Goal: Information Seeking & Learning: Compare options

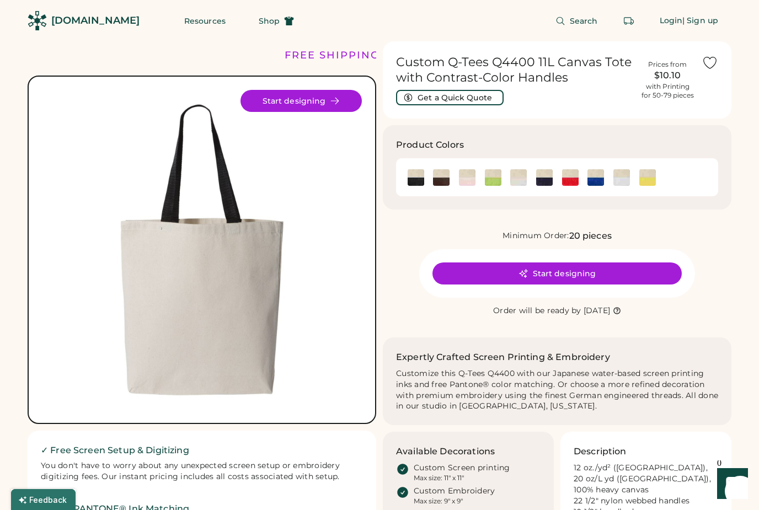
click at [448, 172] on img at bounding box center [441, 177] width 17 height 17
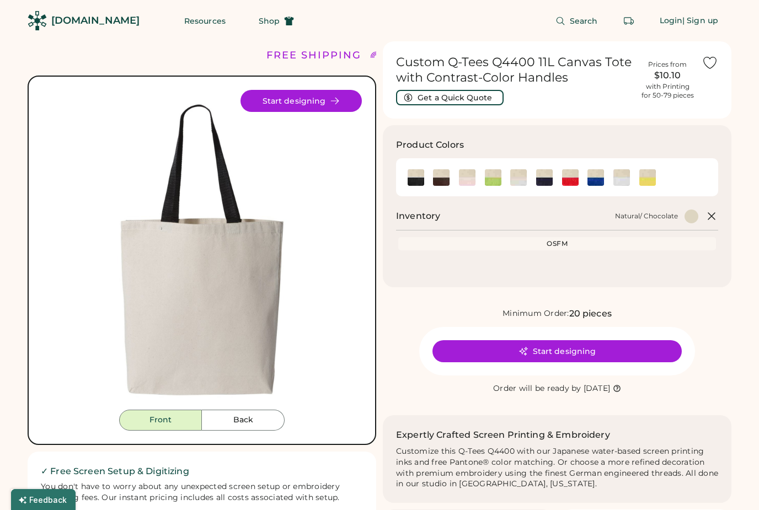
click at [443, 176] on img at bounding box center [441, 177] width 17 height 17
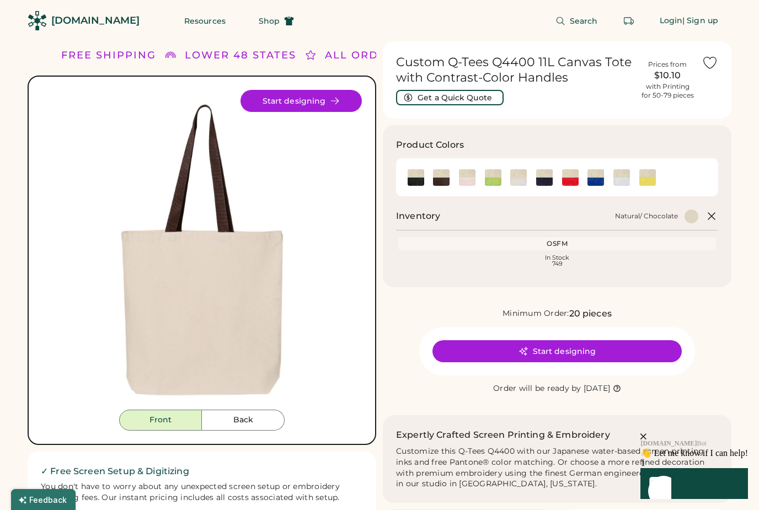
click at [538, 174] on img at bounding box center [544, 177] width 17 height 17
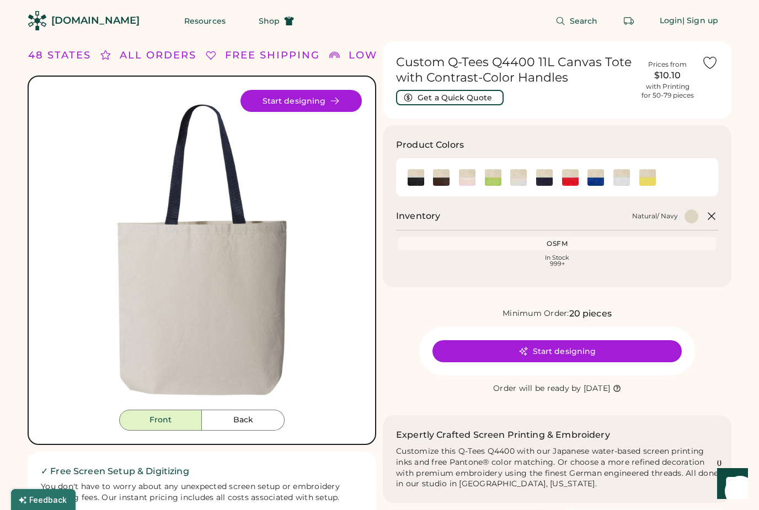
click at [517, 173] on img at bounding box center [518, 177] width 17 height 17
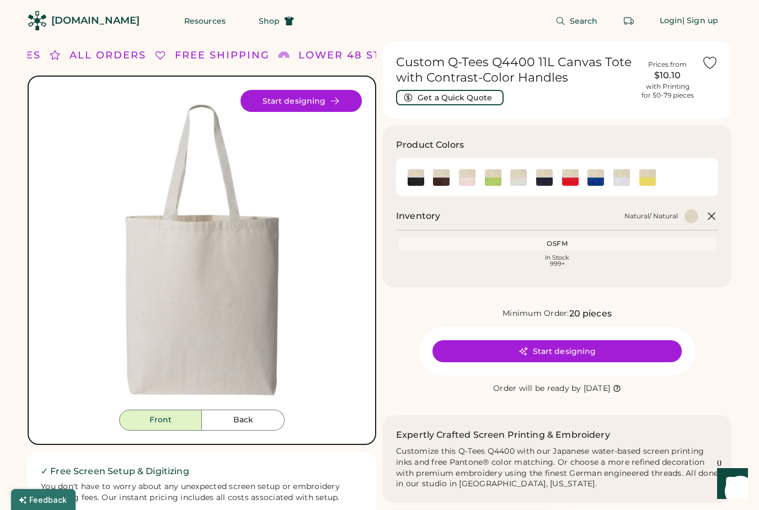
click at [545, 176] on img at bounding box center [544, 177] width 17 height 17
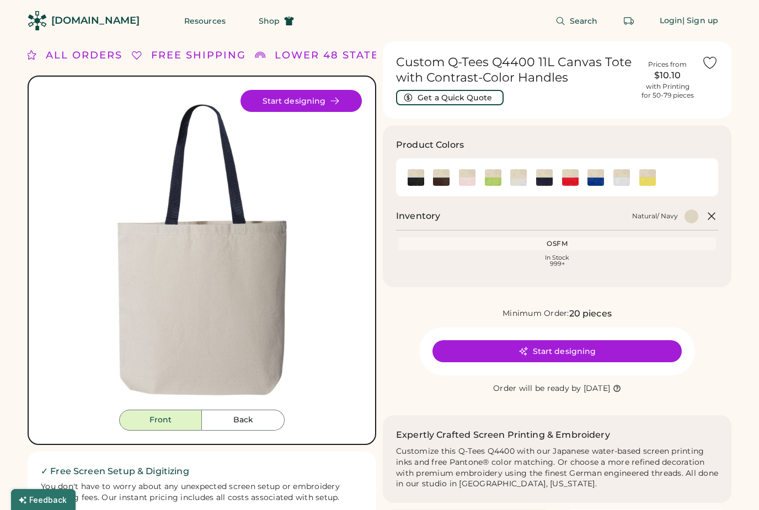
click at [622, 183] on img at bounding box center [621, 177] width 17 height 17
click at [512, 179] on img at bounding box center [518, 177] width 17 height 17
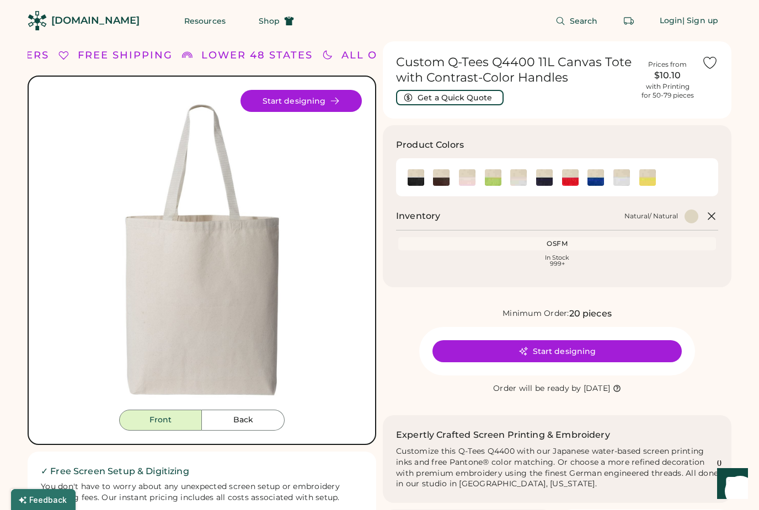
click at [578, 178] on img at bounding box center [570, 177] width 17 height 17
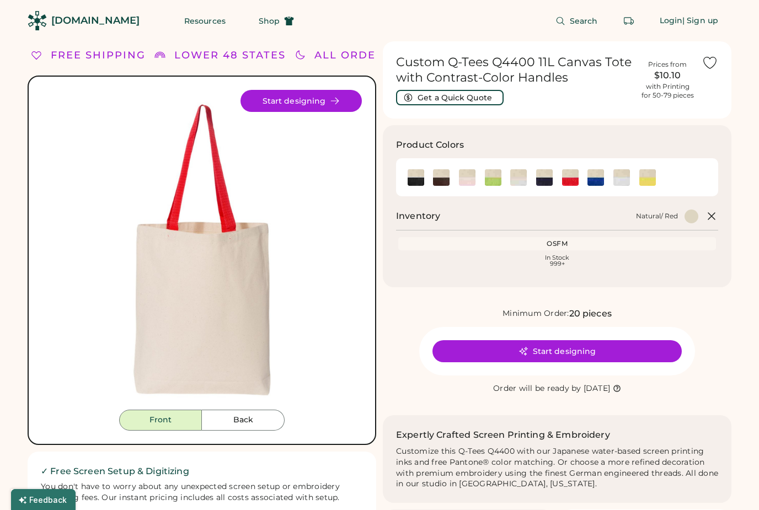
click at [625, 182] on img at bounding box center [621, 177] width 17 height 17
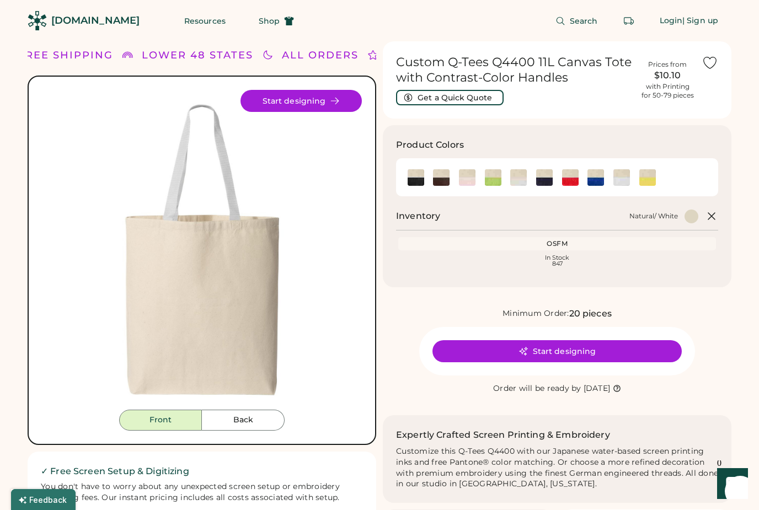
click at [546, 185] on img at bounding box center [544, 177] width 17 height 17
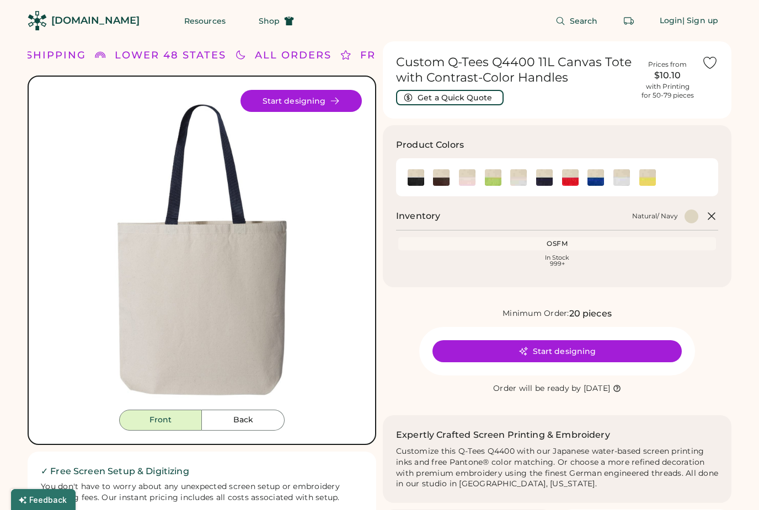
click at [437, 179] on img at bounding box center [441, 177] width 17 height 17
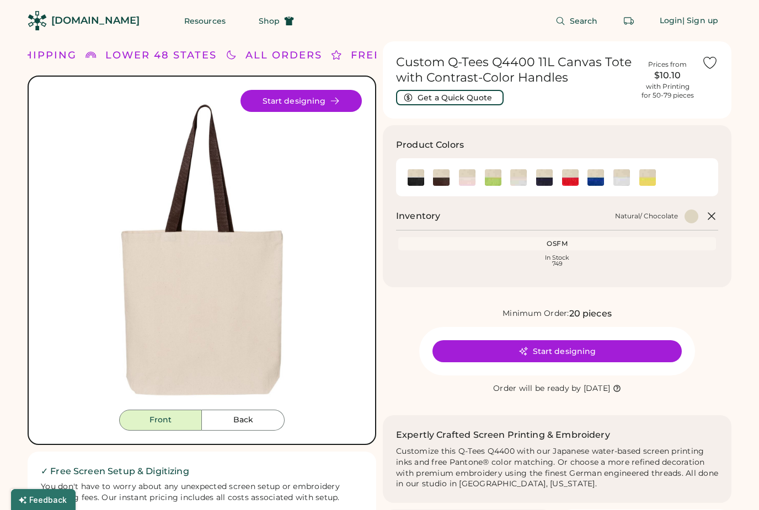
click at [432, 184] on div at bounding box center [442, 177] width 26 height 17
